Goal: Entertainment & Leisure: Browse casually

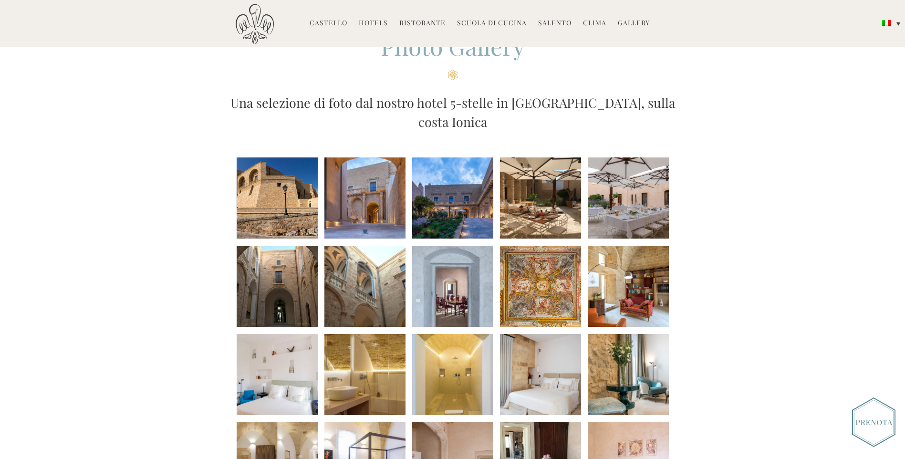
scroll to position [95, 0]
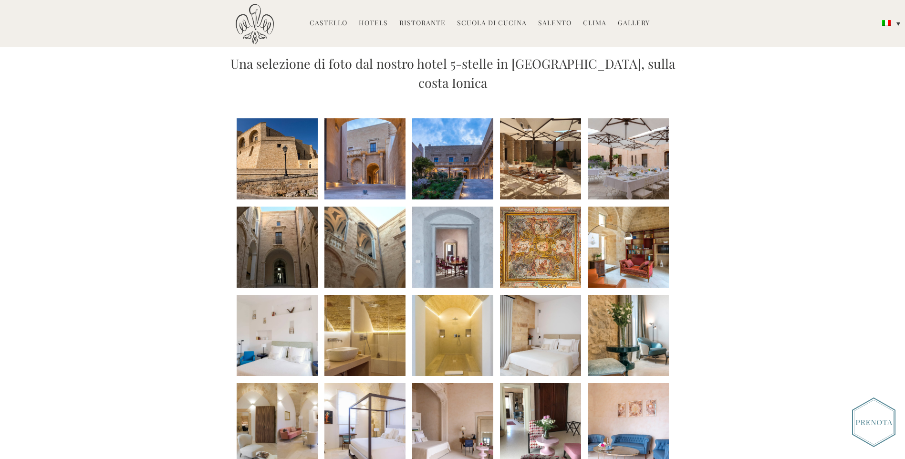
click at [296, 317] on li at bounding box center [277, 335] width 81 height 81
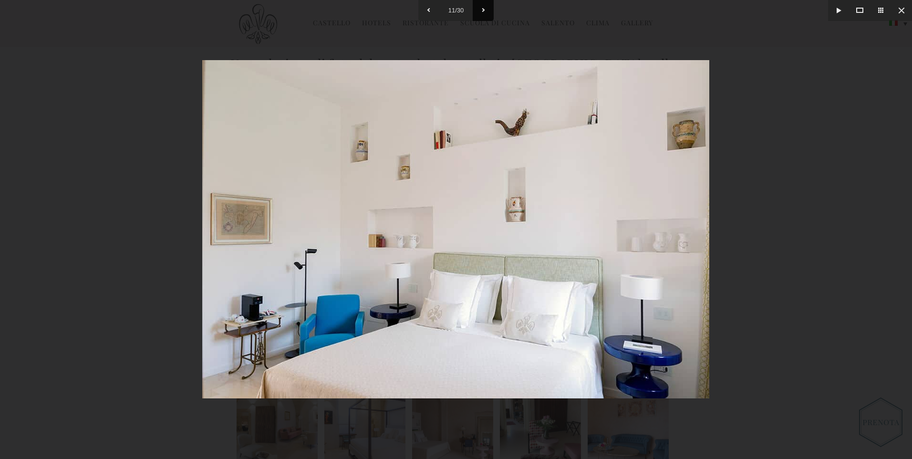
click at [483, 11] on button at bounding box center [483, 10] width 21 height 21
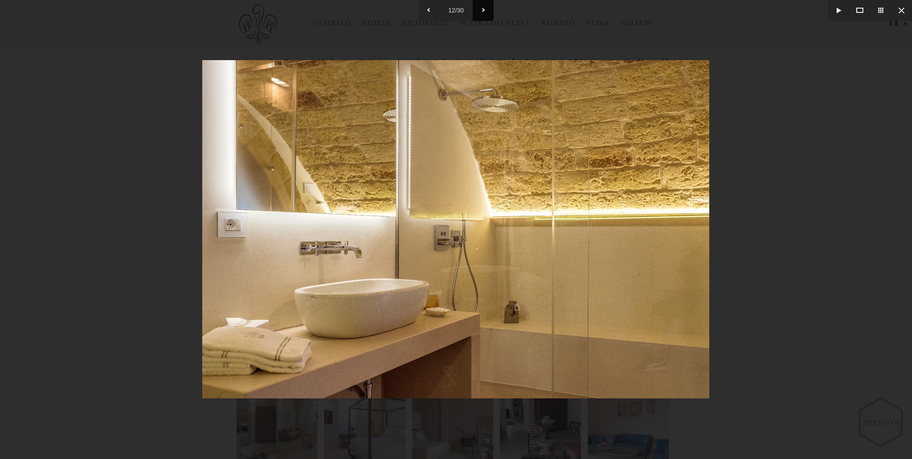
click at [483, 11] on button at bounding box center [483, 10] width 21 height 21
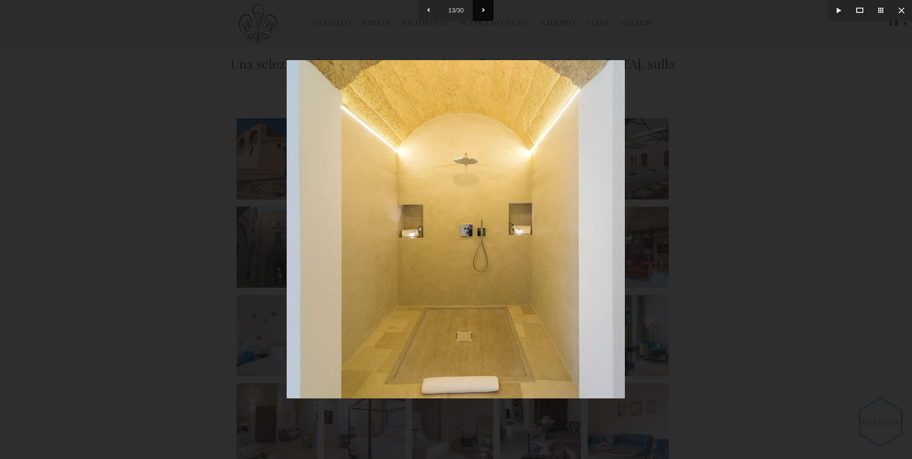
click at [483, 11] on button at bounding box center [483, 10] width 21 height 21
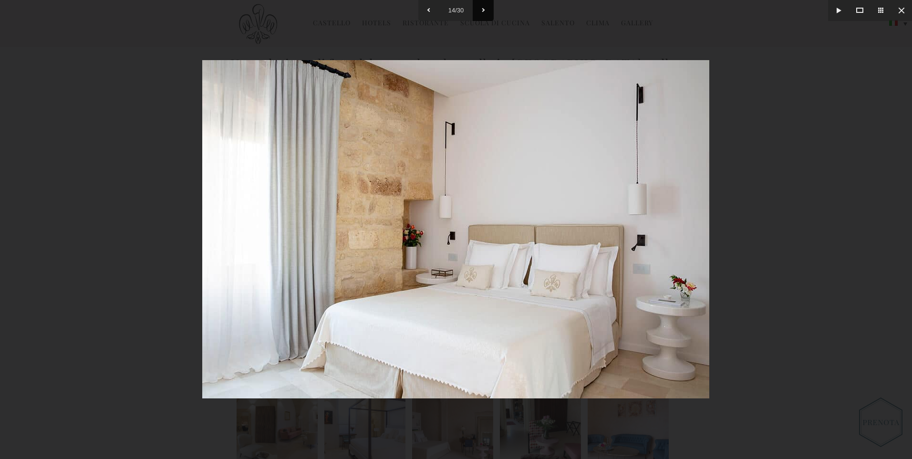
click at [483, 11] on button at bounding box center [483, 10] width 21 height 21
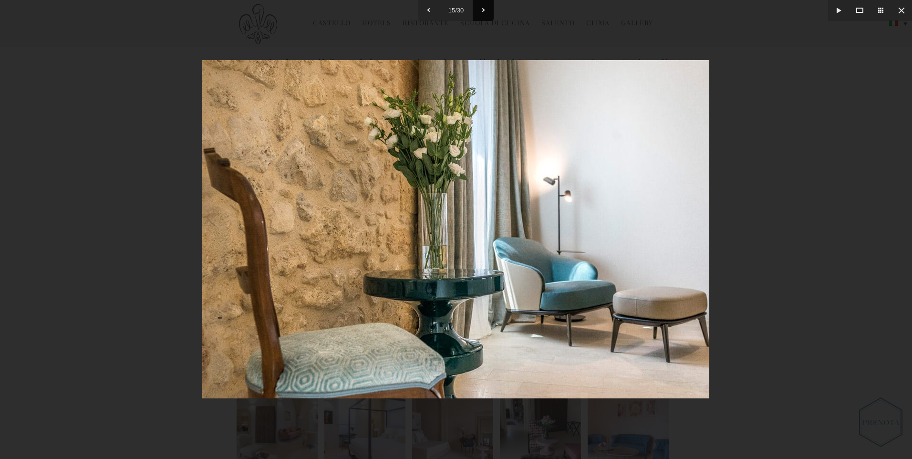
click at [483, 11] on button at bounding box center [483, 10] width 21 height 21
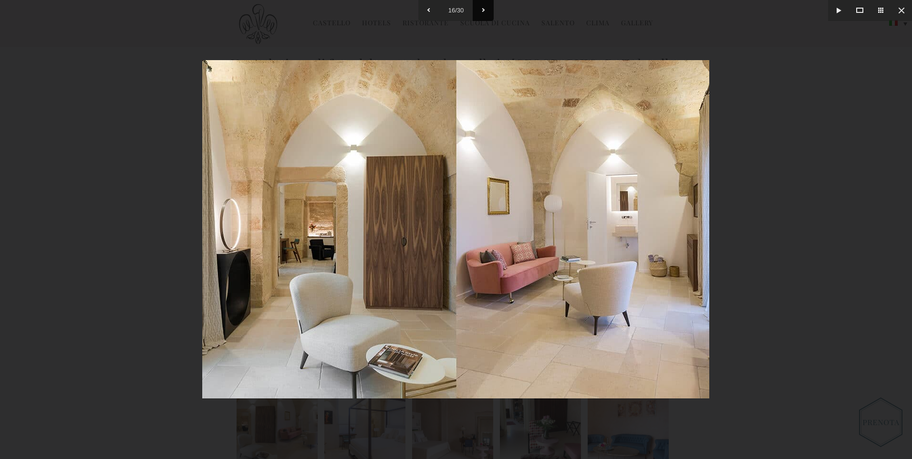
click at [483, 11] on button at bounding box center [483, 10] width 21 height 21
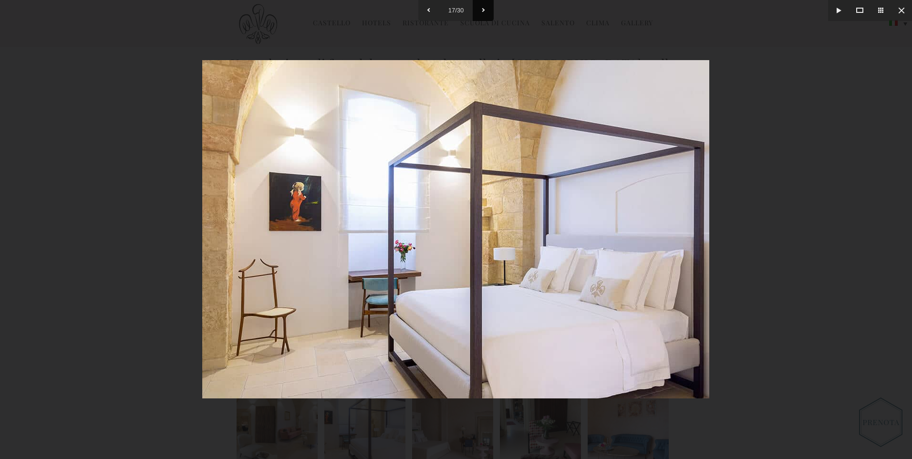
click at [482, 10] on button at bounding box center [483, 10] width 21 height 21
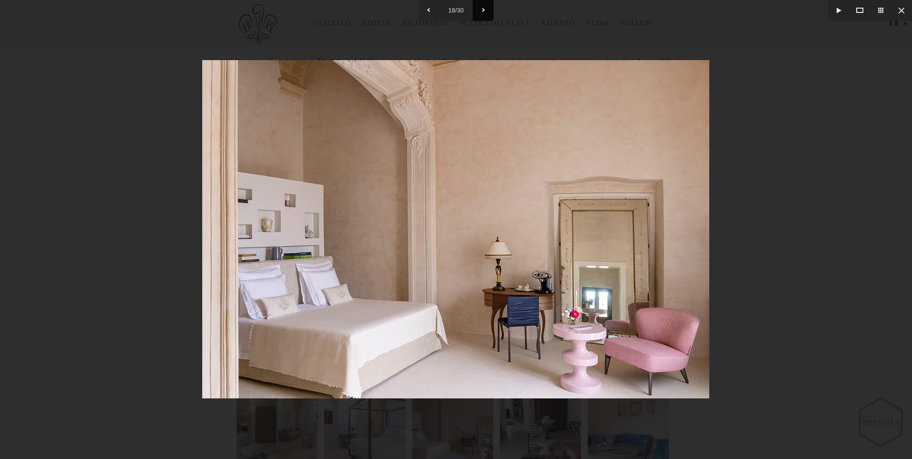
click at [485, 10] on button at bounding box center [483, 10] width 21 height 21
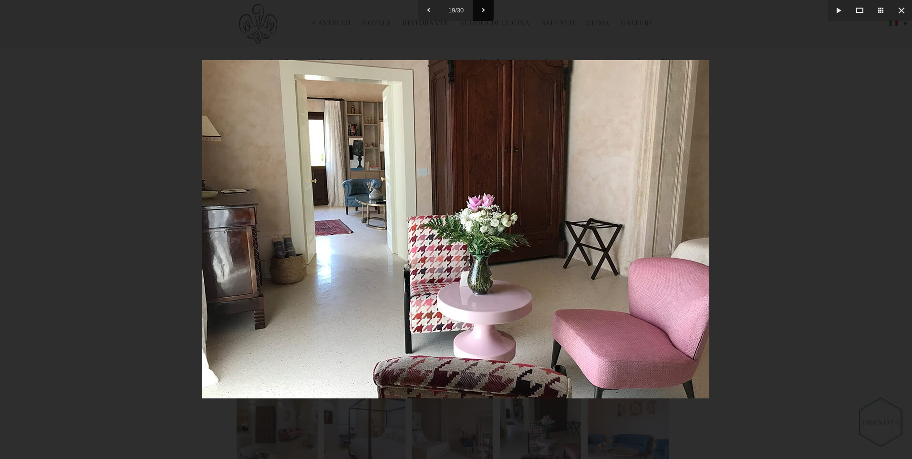
click at [485, 10] on button at bounding box center [483, 10] width 21 height 21
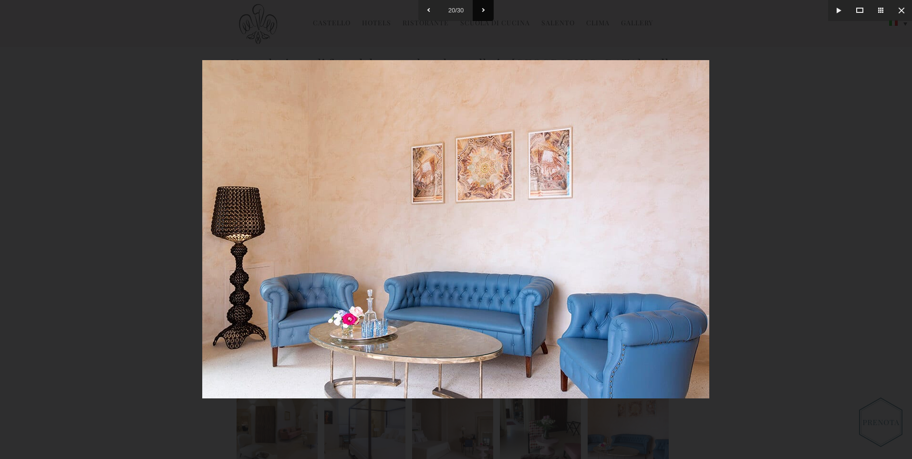
click at [485, 10] on button at bounding box center [483, 10] width 21 height 21
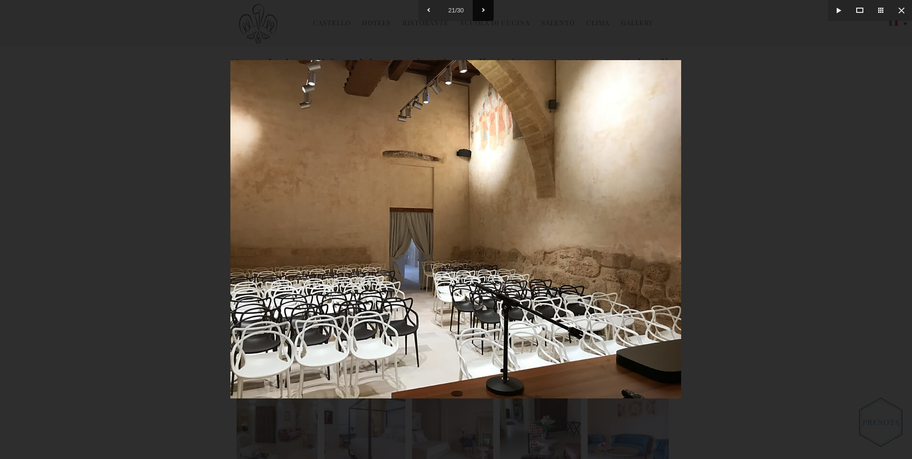
click at [485, 10] on button at bounding box center [483, 10] width 21 height 21
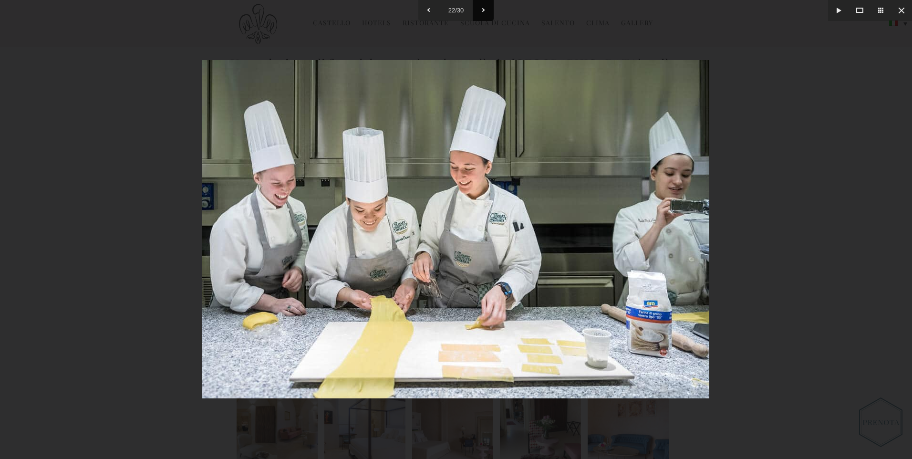
click at [485, 10] on button at bounding box center [483, 10] width 21 height 21
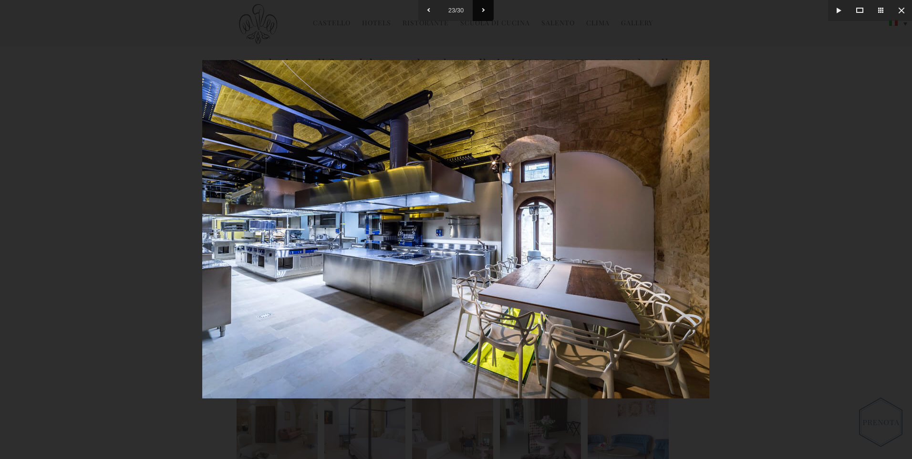
click at [485, 10] on button at bounding box center [483, 10] width 21 height 21
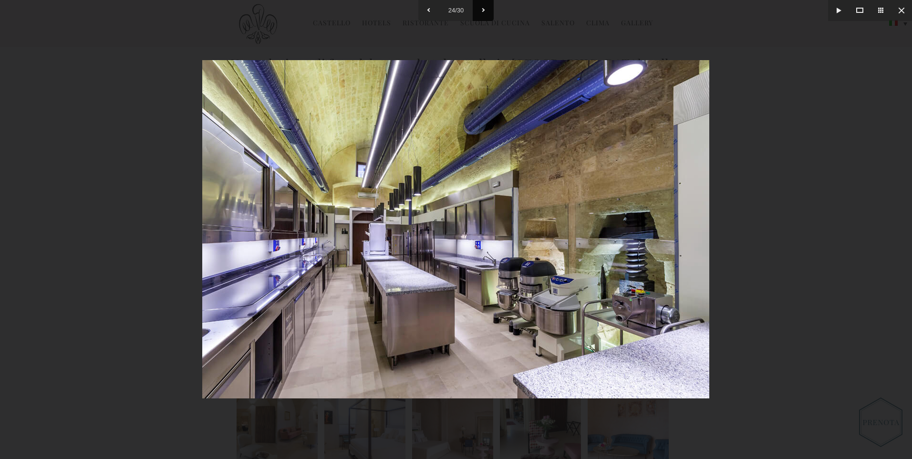
click at [484, 9] on button at bounding box center [483, 10] width 21 height 21
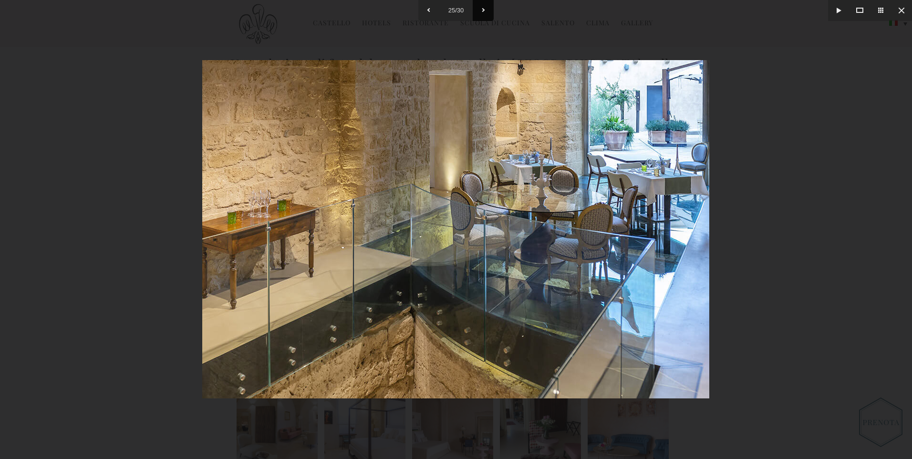
click at [484, 9] on button at bounding box center [483, 10] width 21 height 21
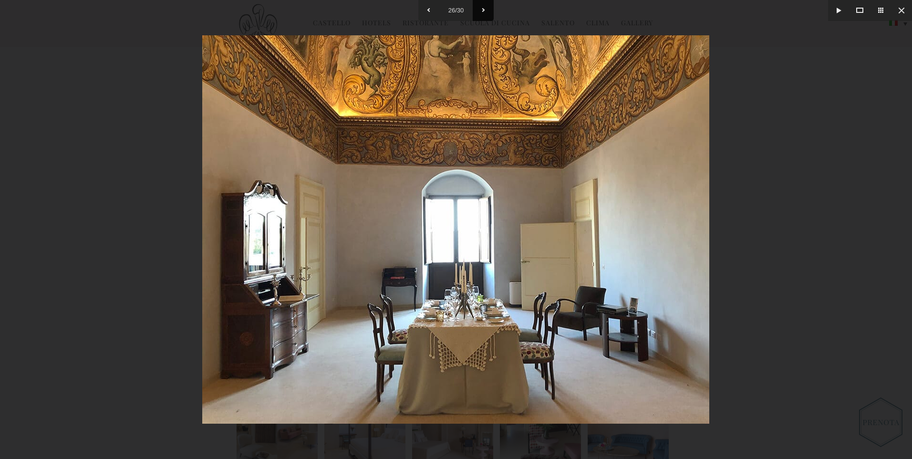
click at [484, 9] on button at bounding box center [483, 10] width 21 height 21
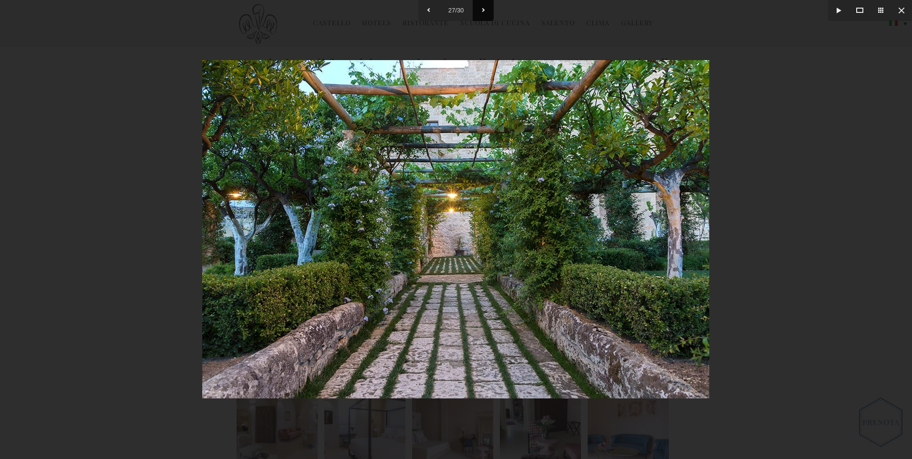
click at [484, 9] on button at bounding box center [483, 10] width 21 height 21
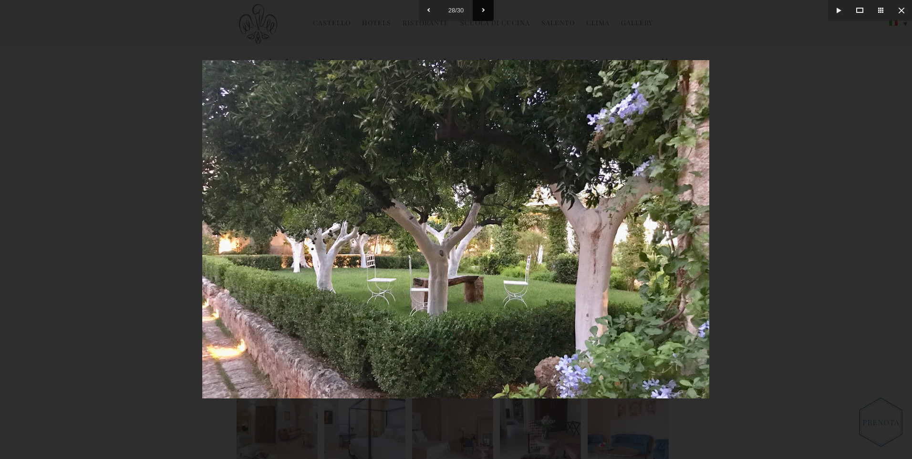
click at [484, 9] on button at bounding box center [483, 10] width 21 height 21
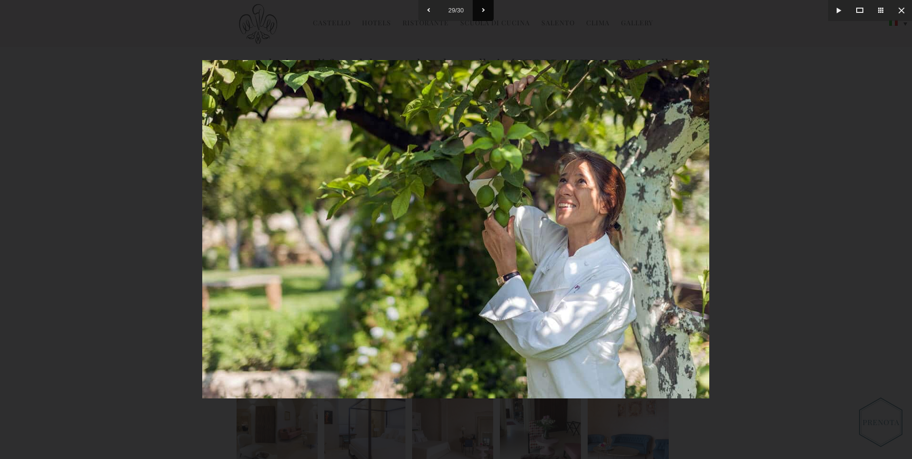
click at [484, 9] on button at bounding box center [483, 10] width 21 height 21
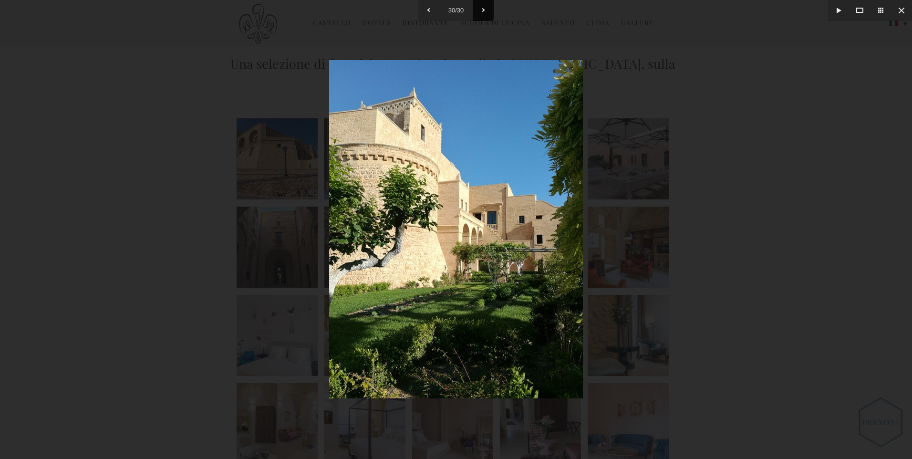
click at [484, 9] on button at bounding box center [483, 10] width 21 height 21
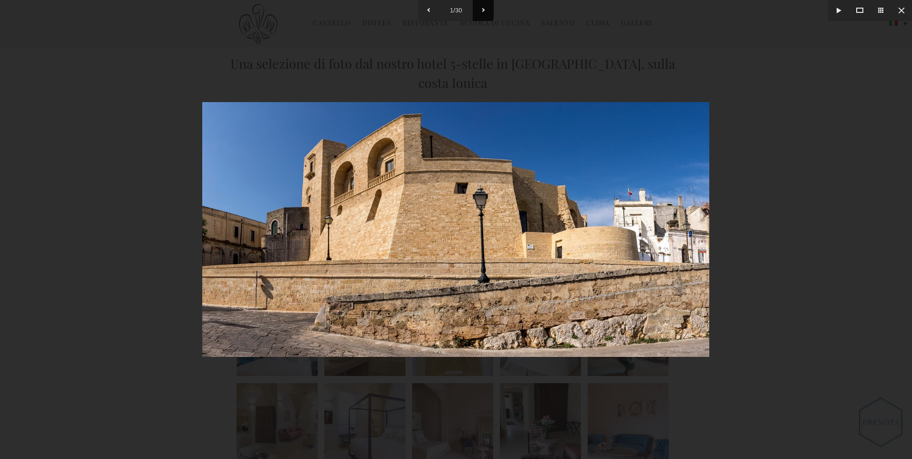
click at [484, 9] on button at bounding box center [483, 10] width 21 height 21
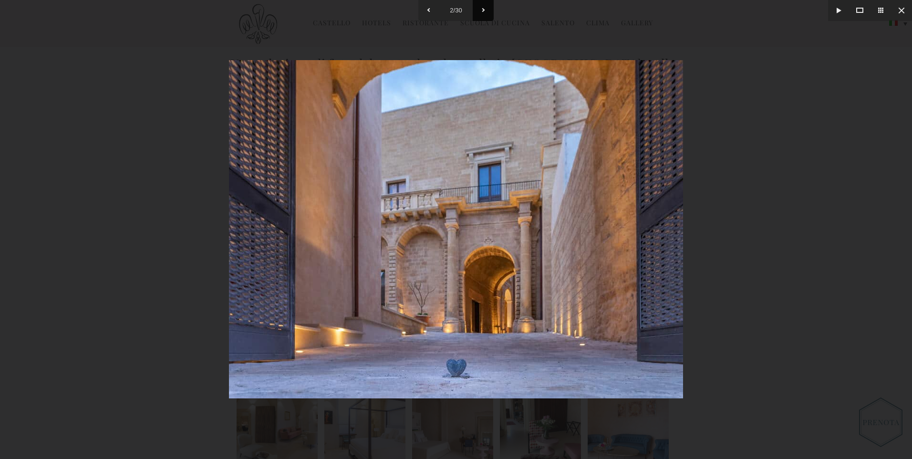
click at [484, 9] on button at bounding box center [483, 10] width 21 height 21
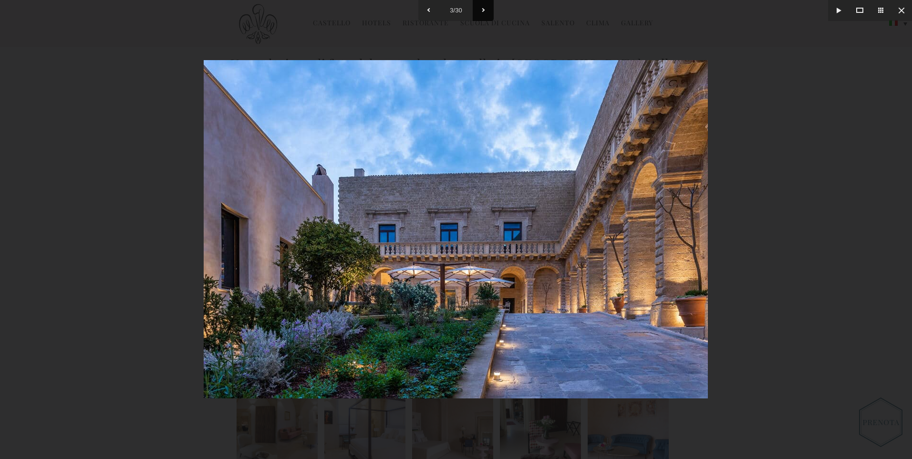
click at [484, 9] on button at bounding box center [483, 10] width 21 height 21
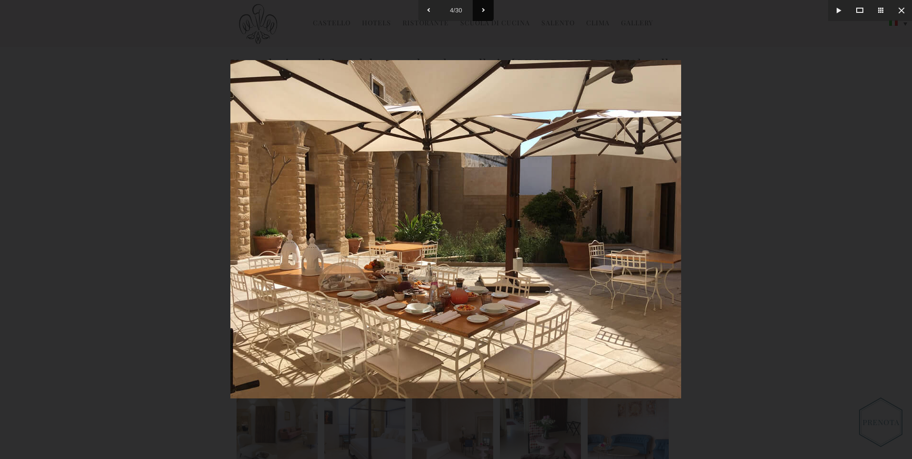
click at [484, 9] on button at bounding box center [483, 10] width 21 height 21
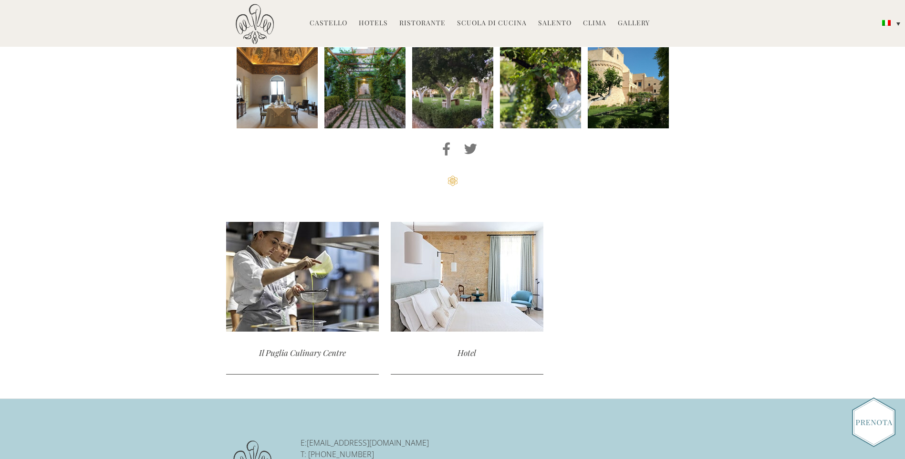
scroll to position [620, 0]
